Goal: Task Accomplishment & Management: Use online tool/utility

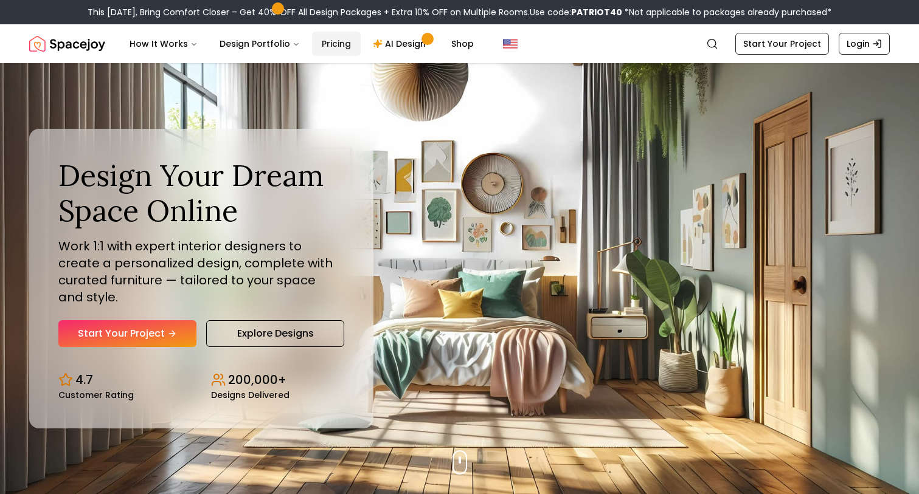
click at [323, 41] on link "Pricing" at bounding box center [336, 44] width 49 height 24
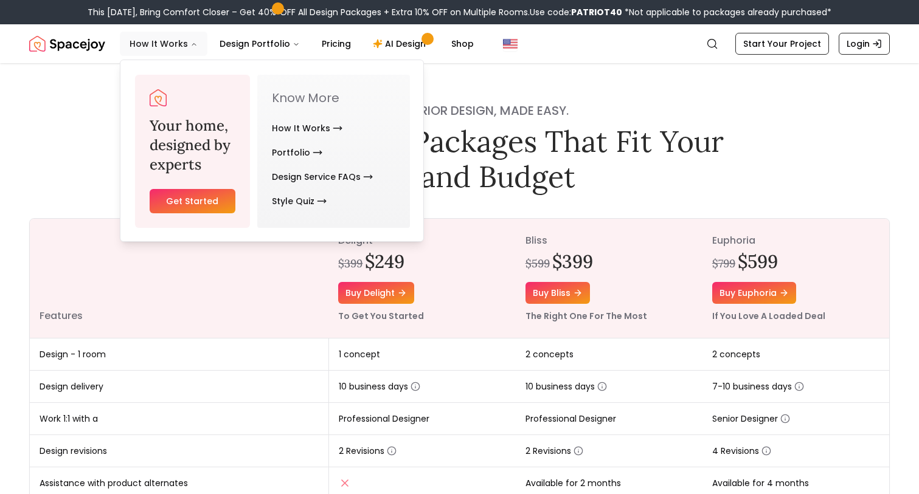
click at [170, 44] on button "How It Works" at bounding box center [164, 44] width 88 height 24
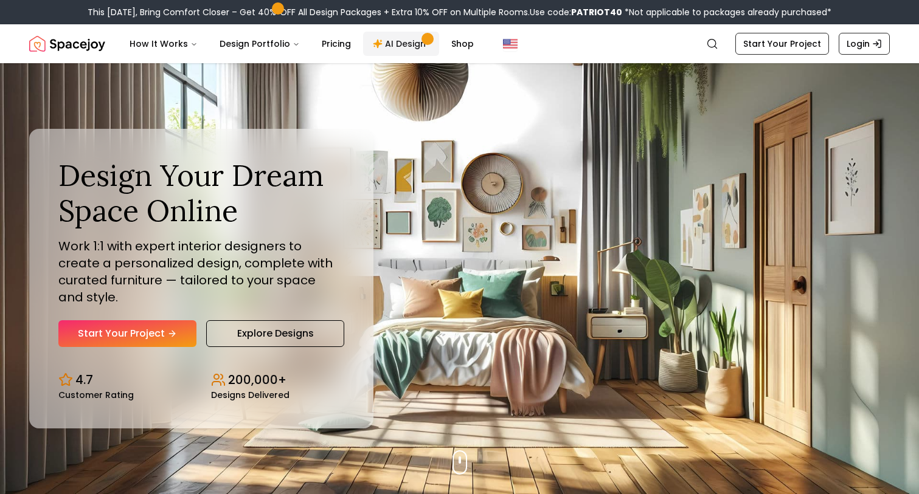
click at [392, 43] on link "AI Design" at bounding box center [401, 44] width 76 height 24
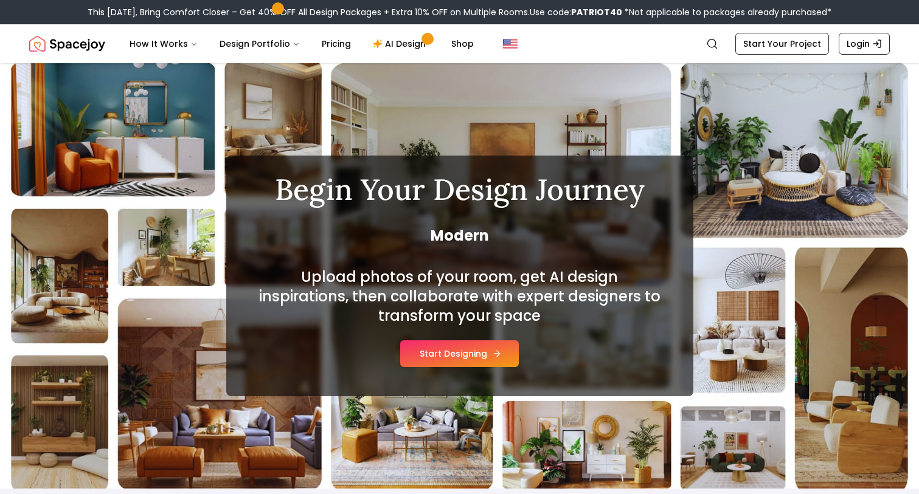
click at [460, 355] on button "Start Designing" at bounding box center [459, 354] width 119 height 27
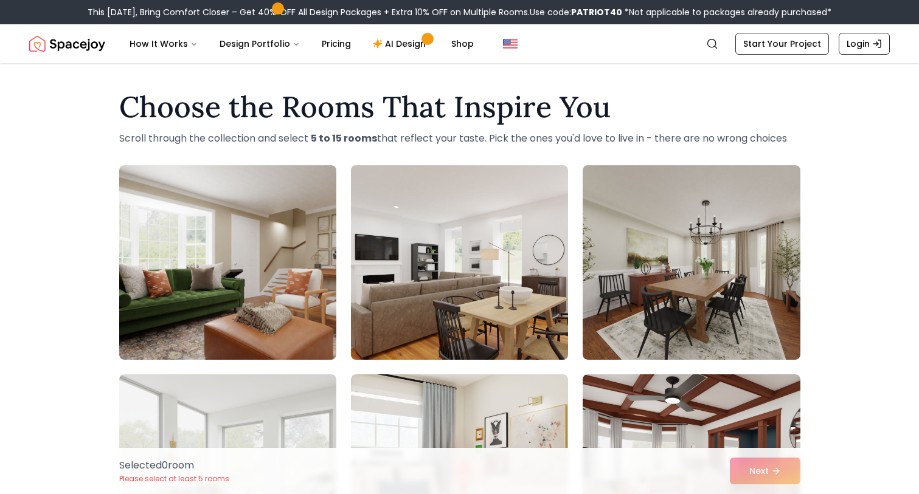
click at [465, 275] on img at bounding box center [459, 263] width 228 height 204
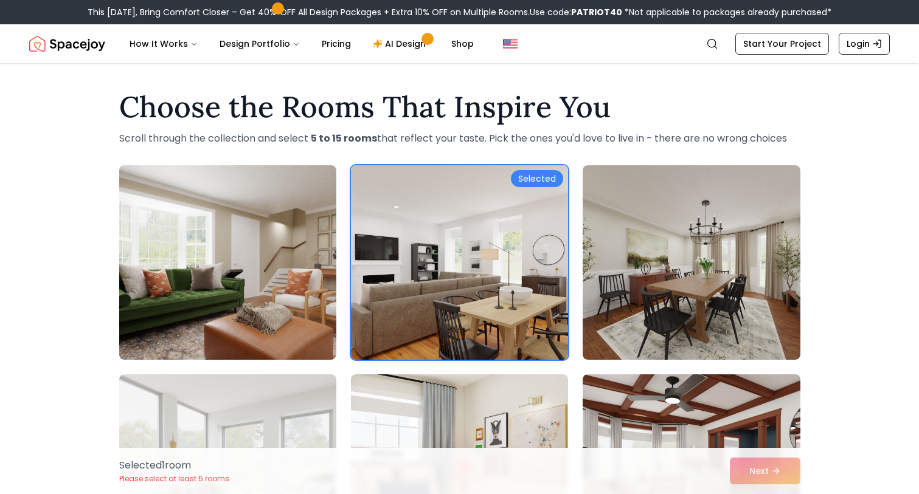
click at [554, 245] on img at bounding box center [459, 263] width 228 height 204
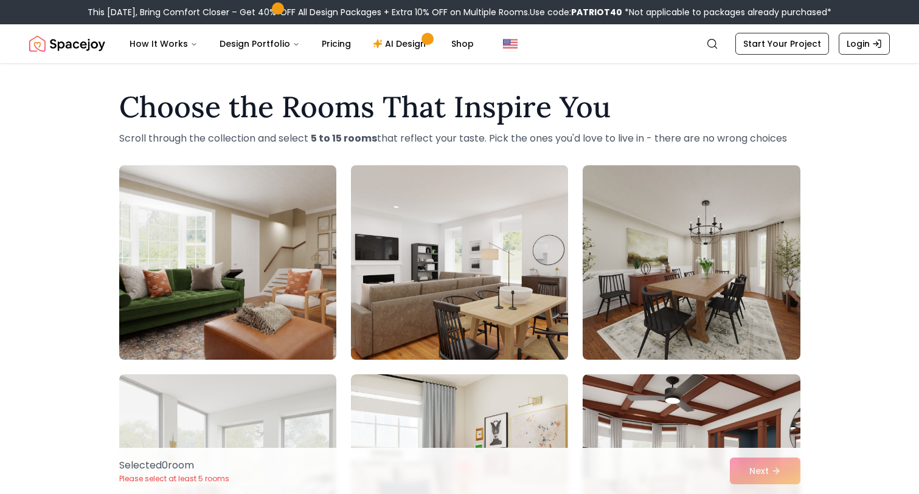
click at [546, 245] on img at bounding box center [459, 263] width 228 height 204
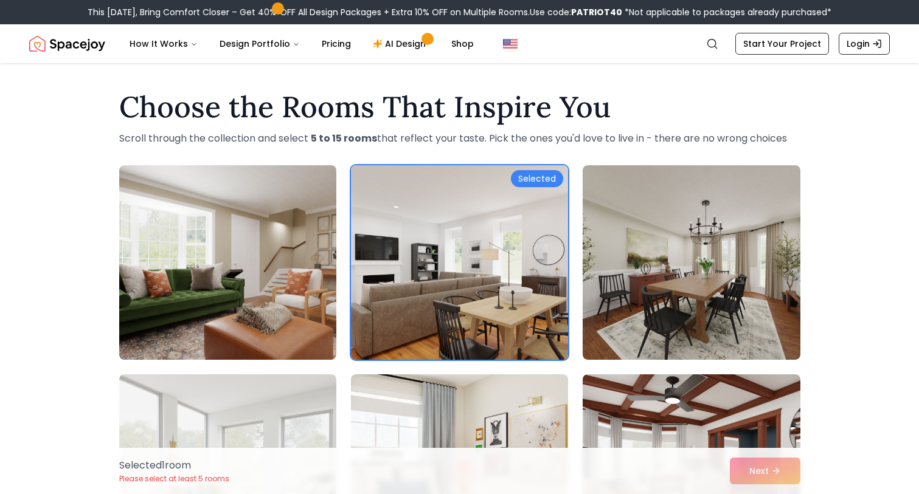
click at [536, 176] on div "Selected" at bounding box center [537, 178] width 52 height 17
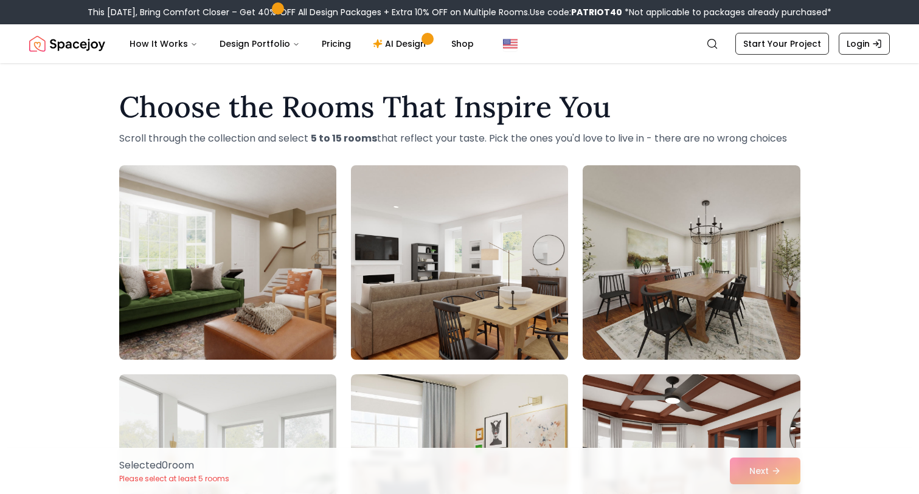
click at [535, 181] on img at bounding box center [459, 263] width 228 height 204
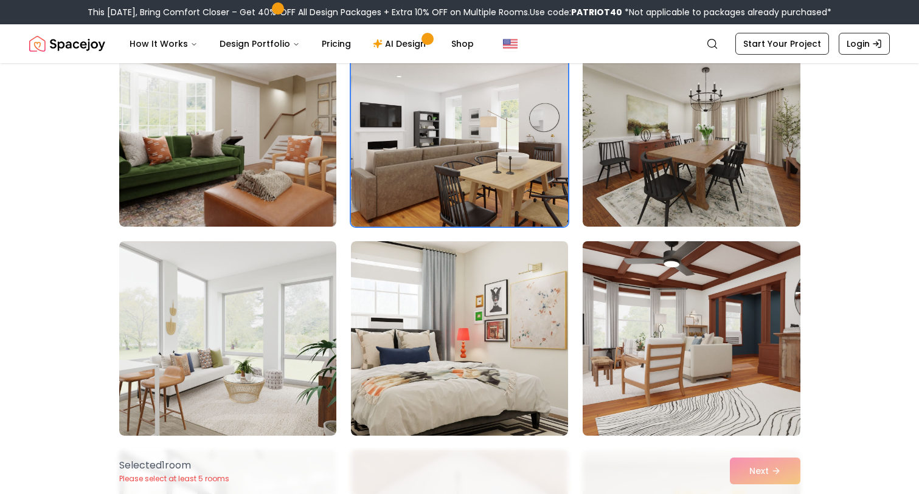
scroll to position [143, 0]
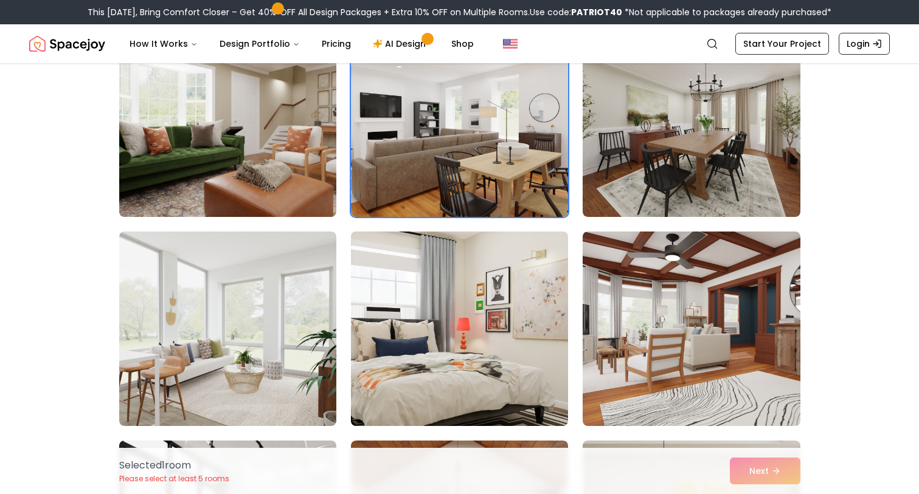
click at [522, 378] on img at bounding box center [459, 329] width 228 height 204
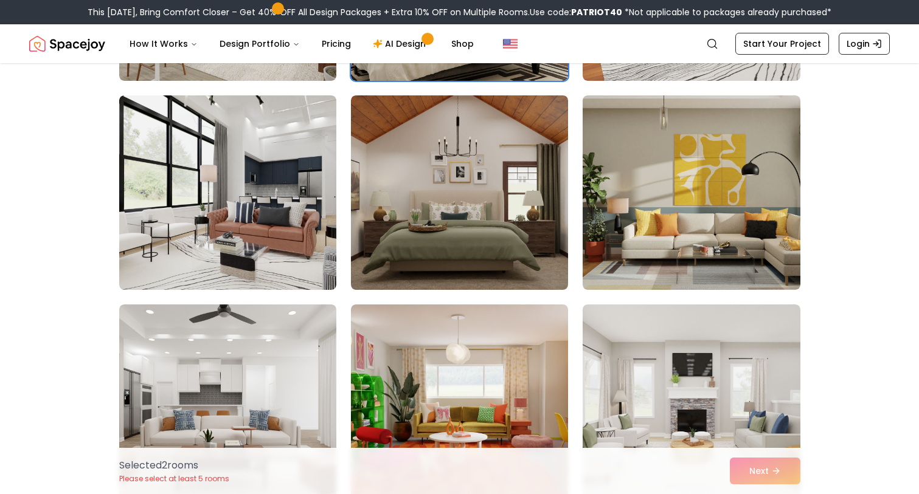
scroll to position [489, 0]
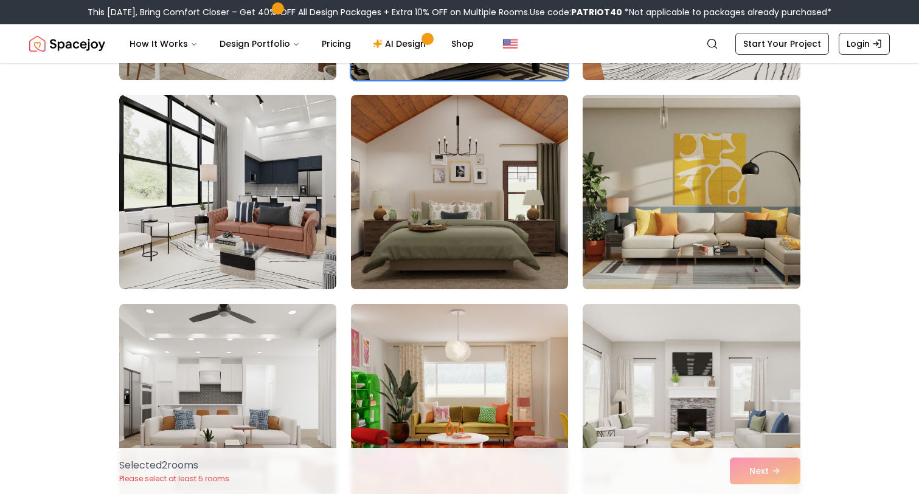
click at [471, 370] on img at bounding box center [459, 401] width 228 height 204
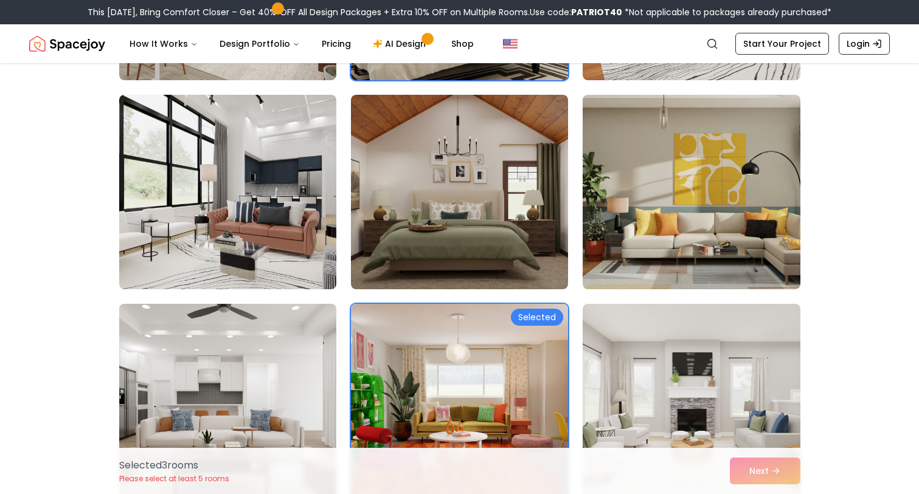
click at [275, 359] on img at bounding box center [228, 401] width 228 height 204
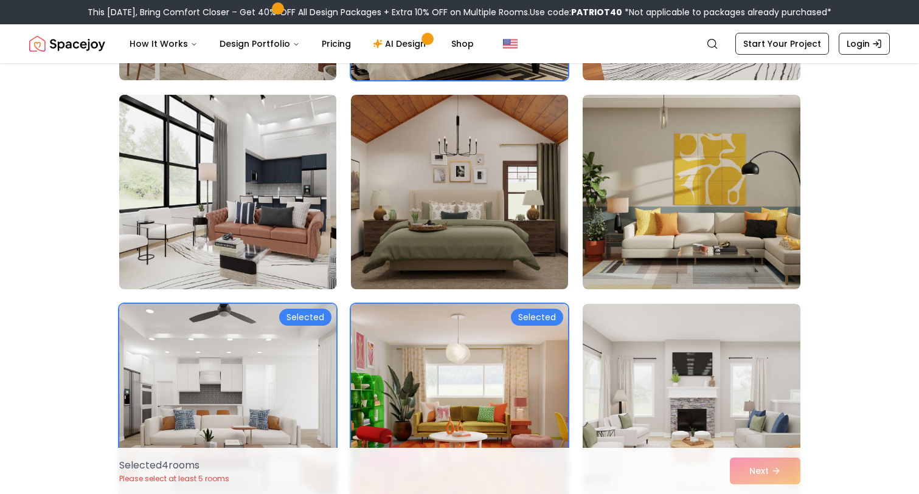
click at [238, 224] on img at bounding box center [228, 192] width 228 height 204
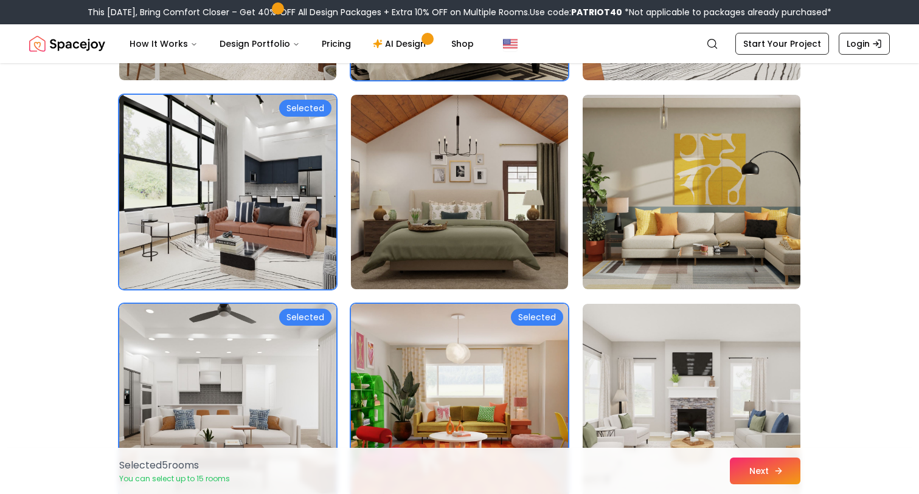
click at [760, 472] on button "Next" at bounding box center [765, 471] width 71 height 27
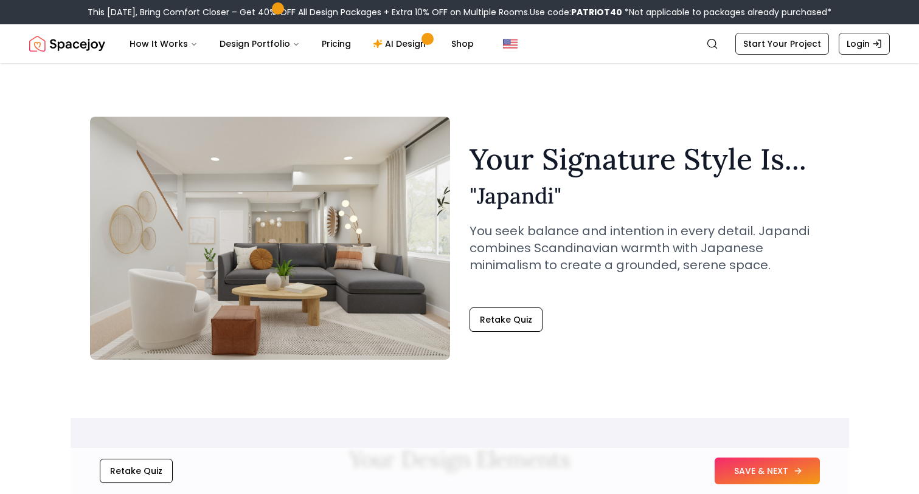
click at [793, 468] on icon at bounding box center [798, 472] width 10 height 10
